Goal: Communication & Community: Share content

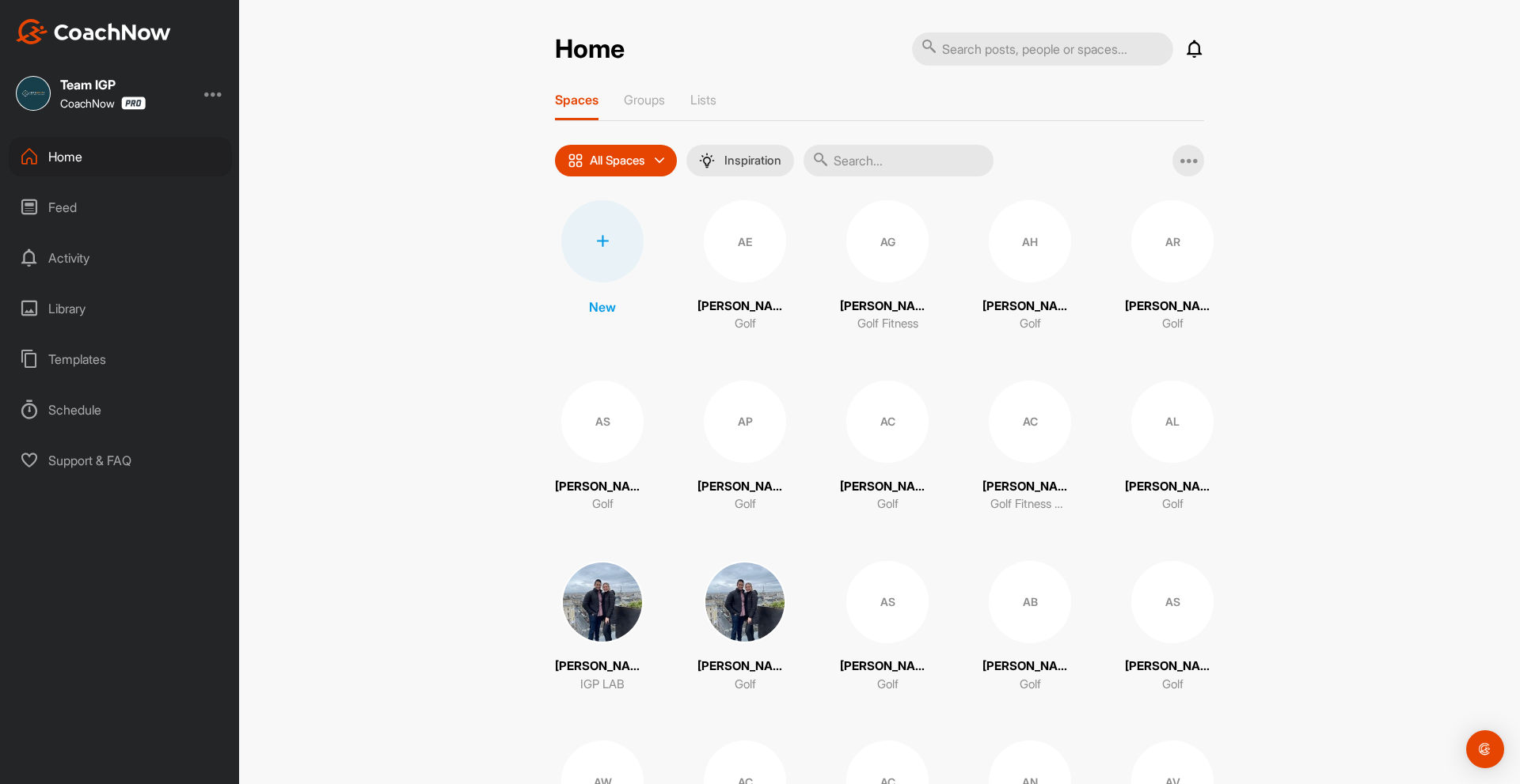
drag, startPoint x: 836, startPoint y: 167, endPoint x: 749, endPoint y: 225, distance: 104.6
click at [836, 167] on input "text" at bounding box center [898, 160] width 190 height 32
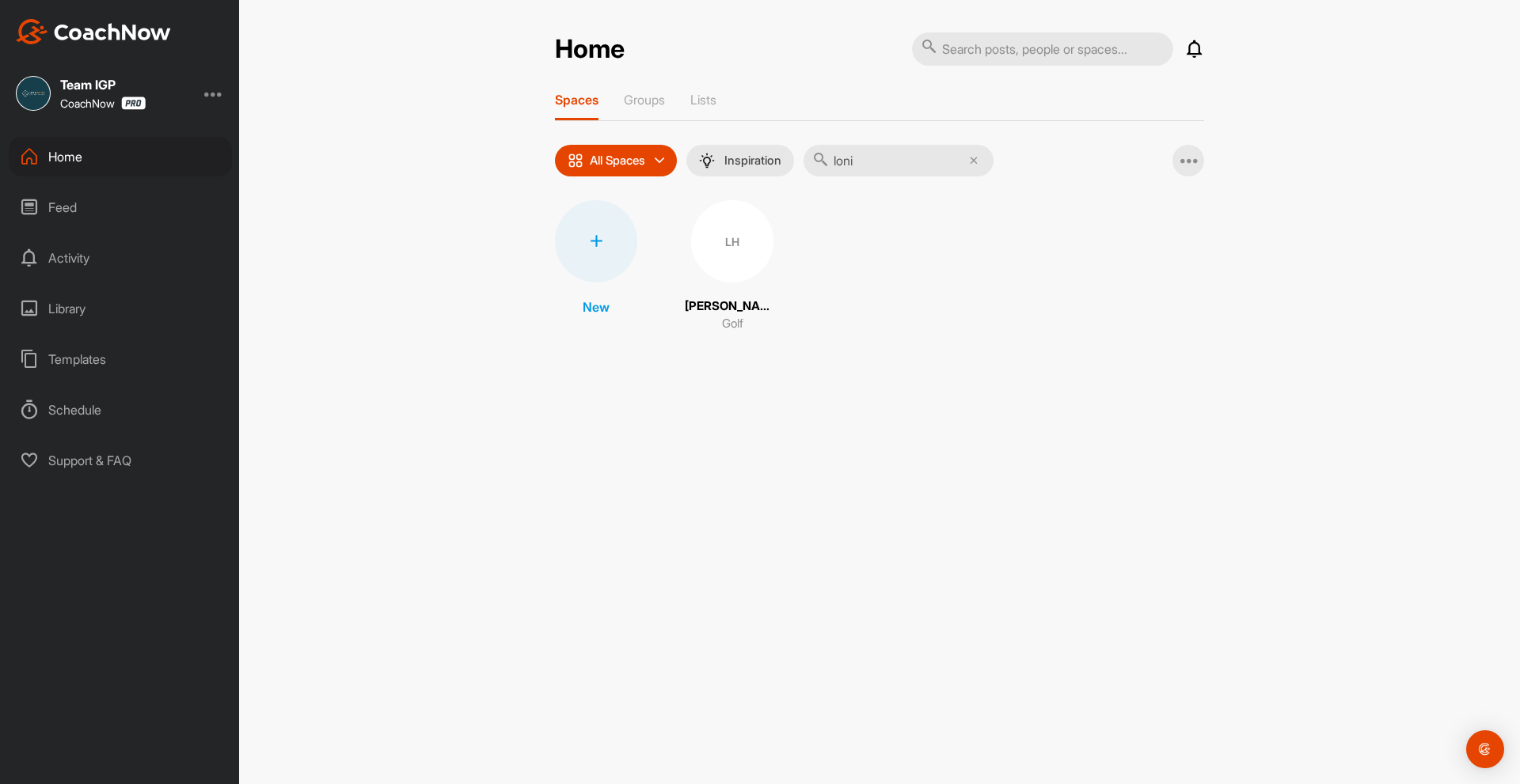
type input "loni"
click at [754, 287] on div "LH [PERSON_NAME] Golf" at bounding box center [733, 266] width 95 height 133
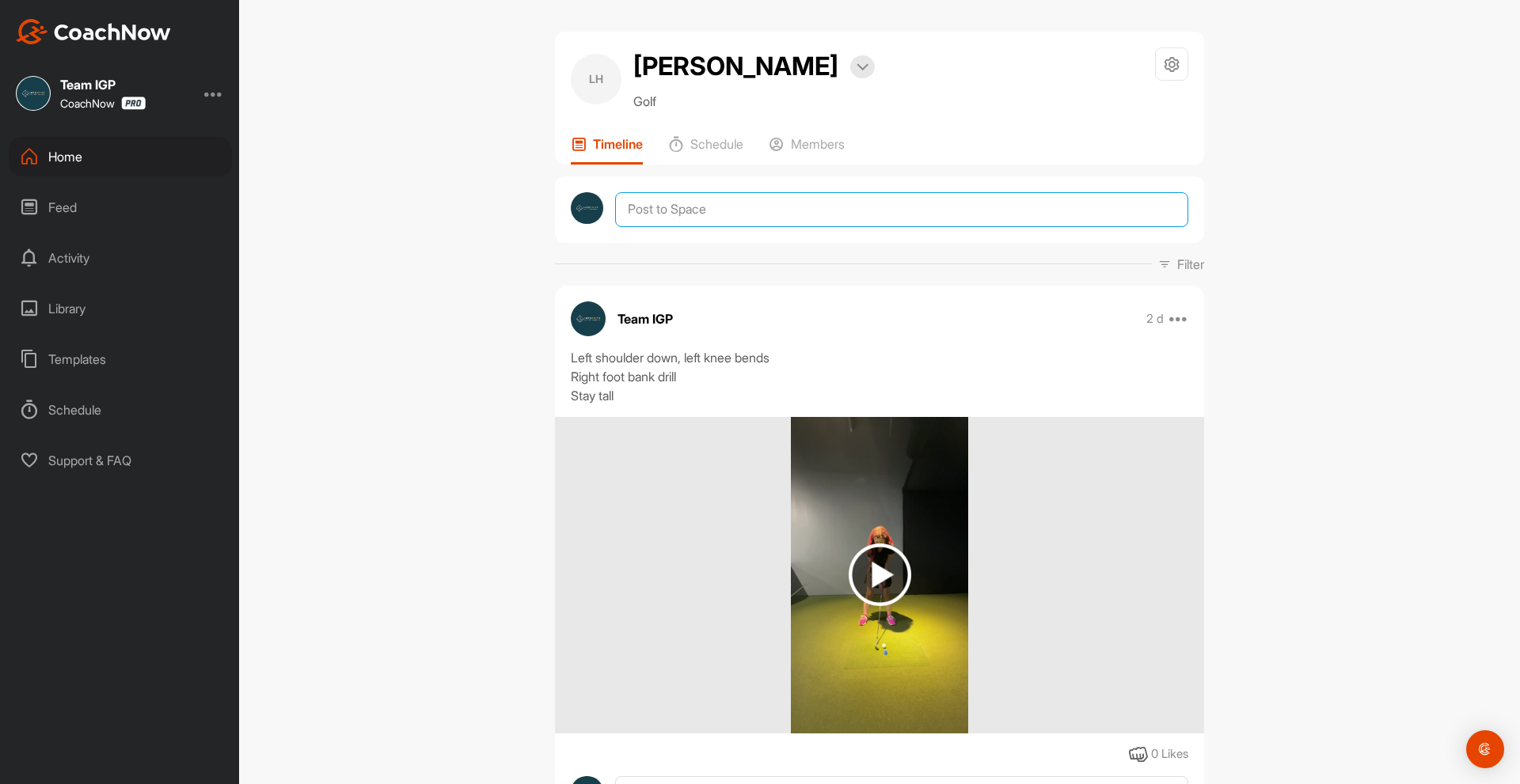
click at [678, 218] on textarea at bounding box center [902, 210] width 573 height 35
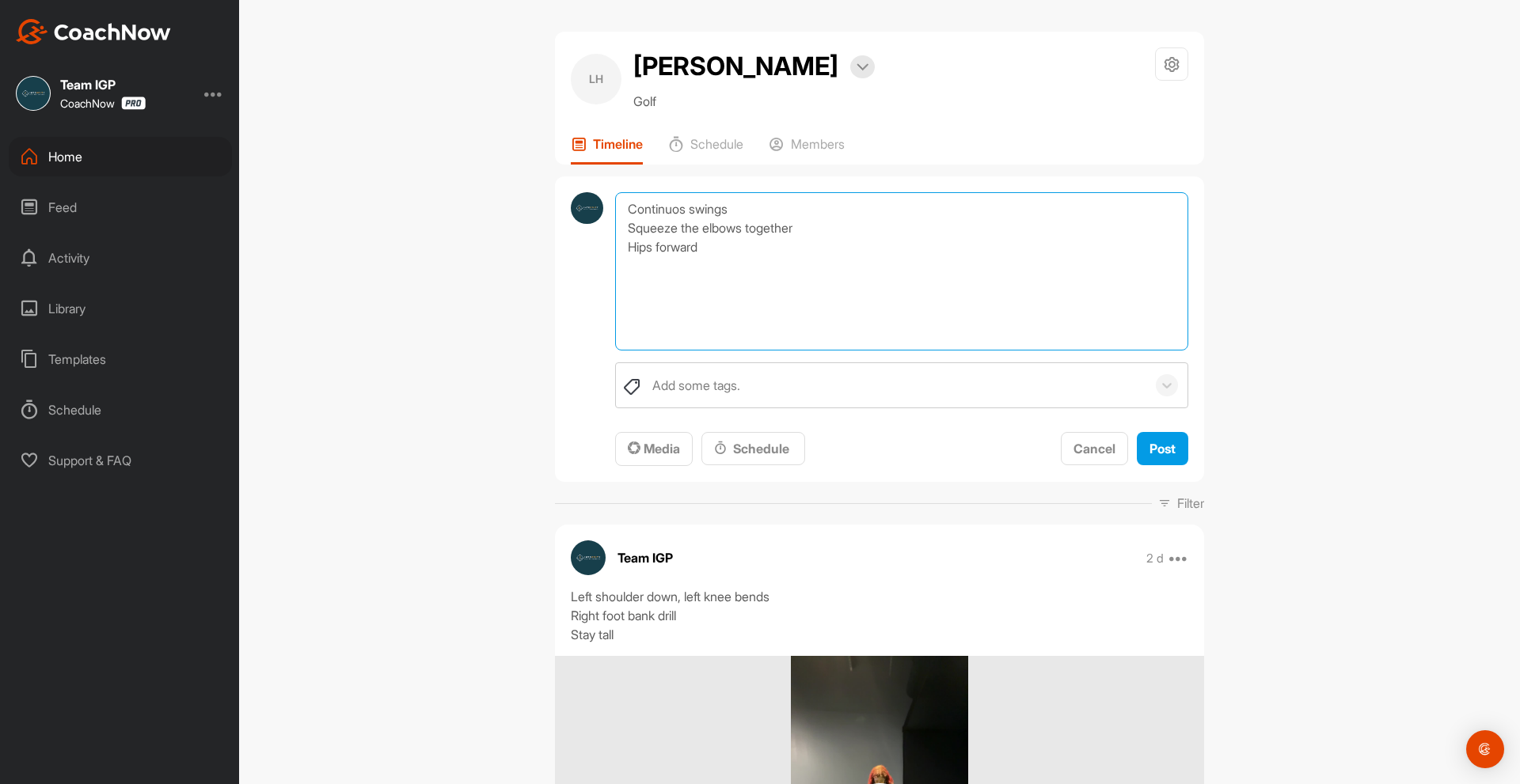
type textarea "Continuos swings Squeeze the elbows together Hips forward"
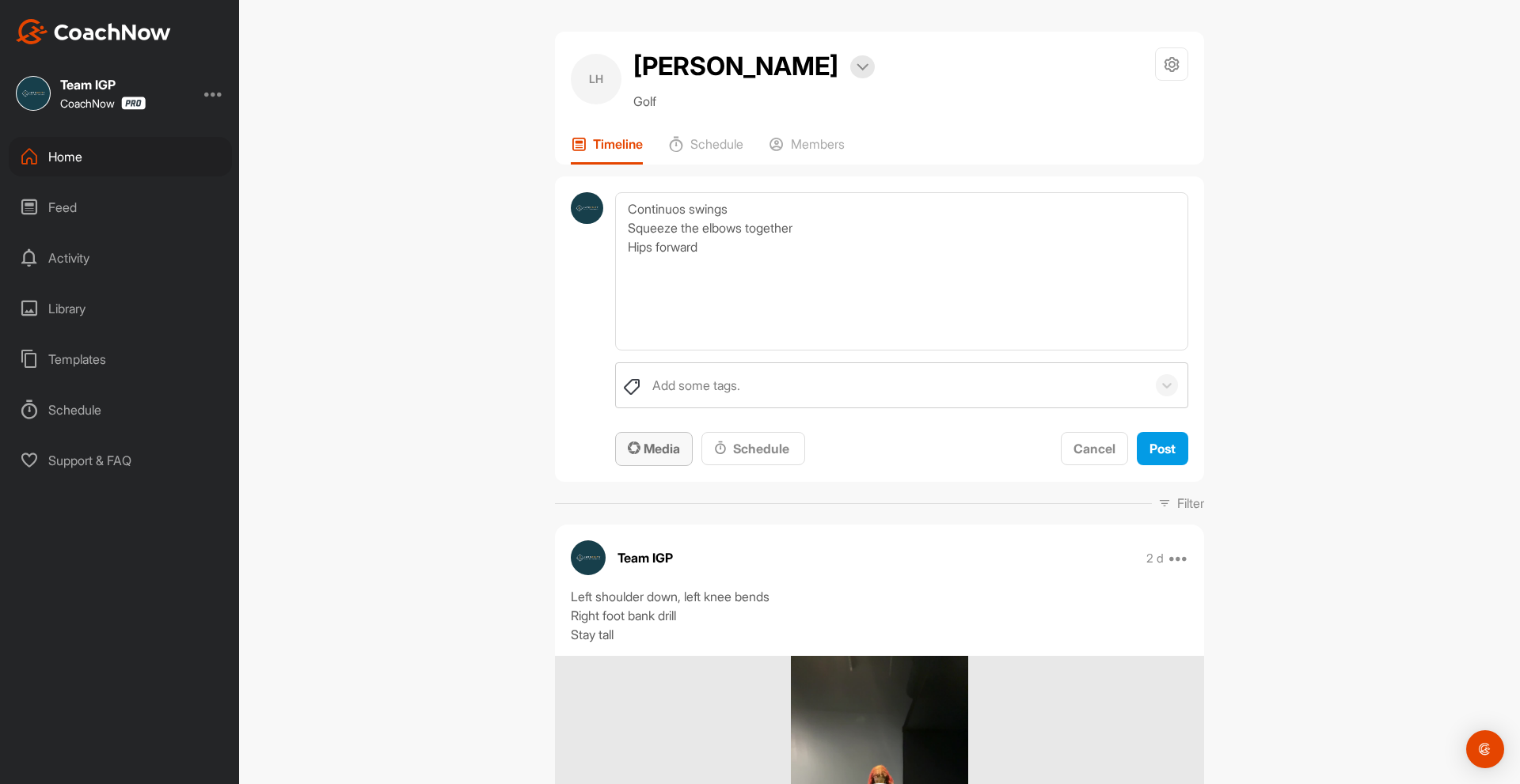
click at [650, 452] on span "Media" at bounding box center [653, 448] width 52 height 16
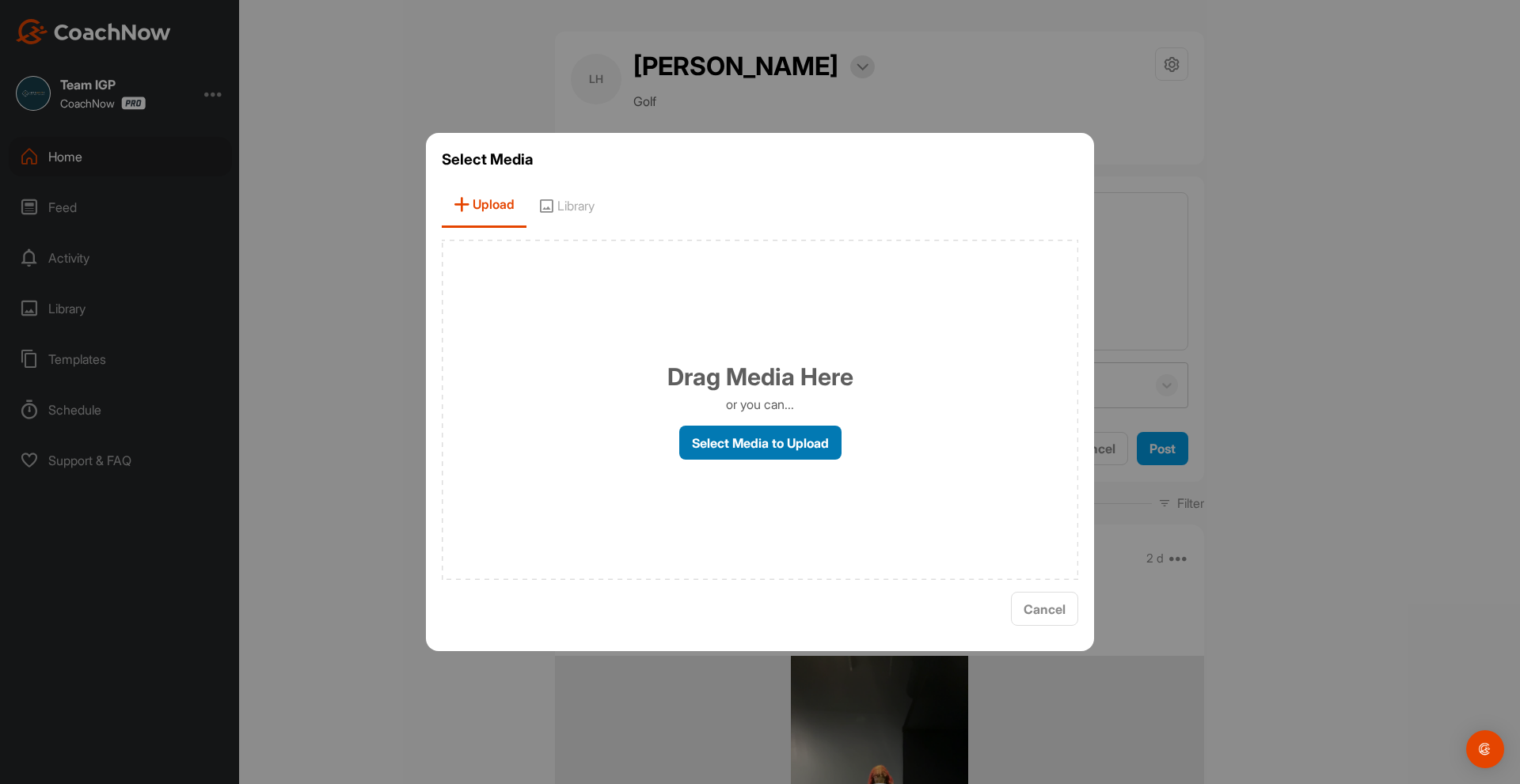
click at [714, 448] on label "Select Media to Upload" at bounding box center [760, 442] width 162 height 34
click at [0, 0] on input "Select Media to Upload" at bounding box center [0, 0] width 0 height 0
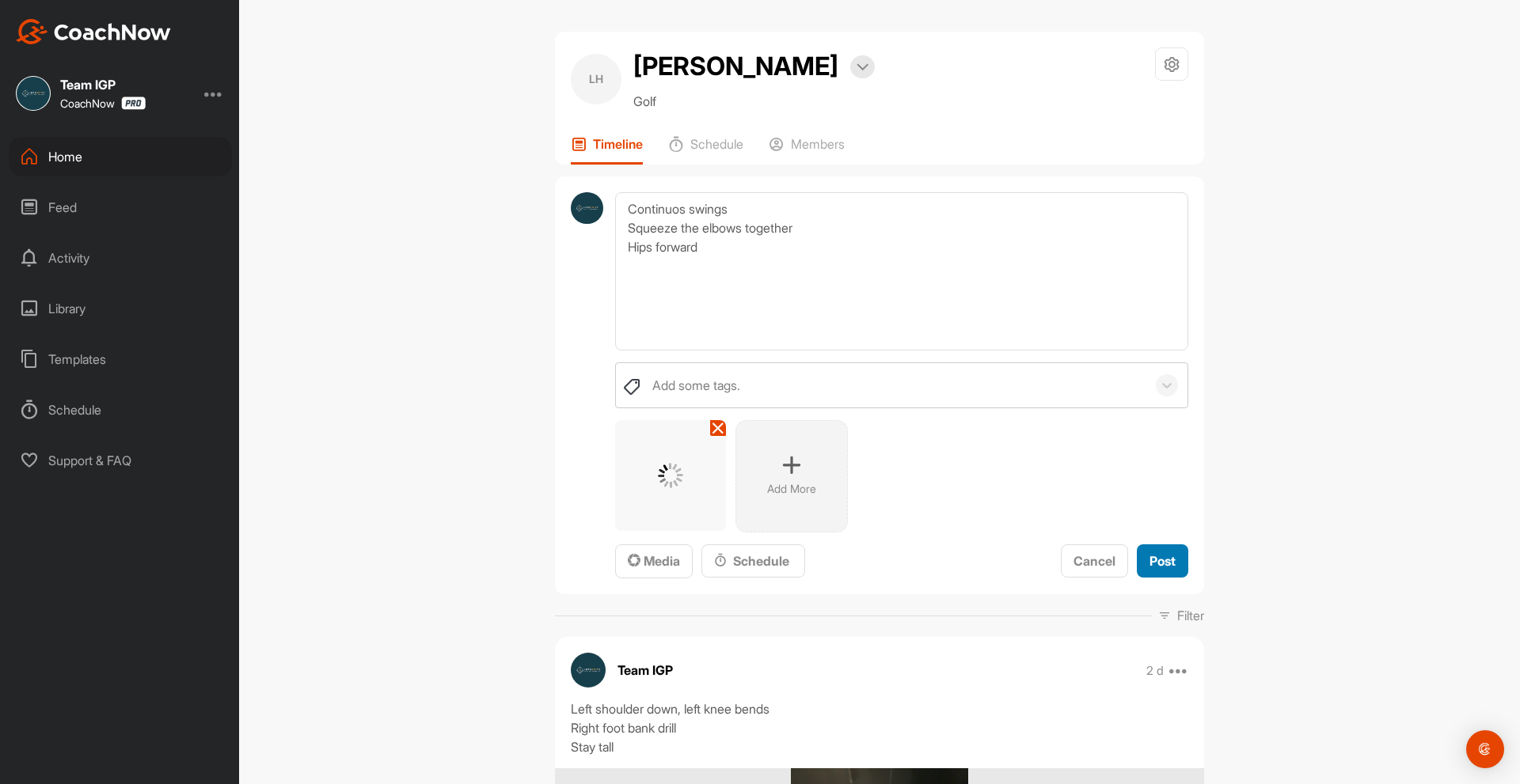
click at [1150, 555] on span "Post" at bounding box center [1162, 560] width 26 height 16
